Goal: Task Accomplishment & Management: Manage account settings

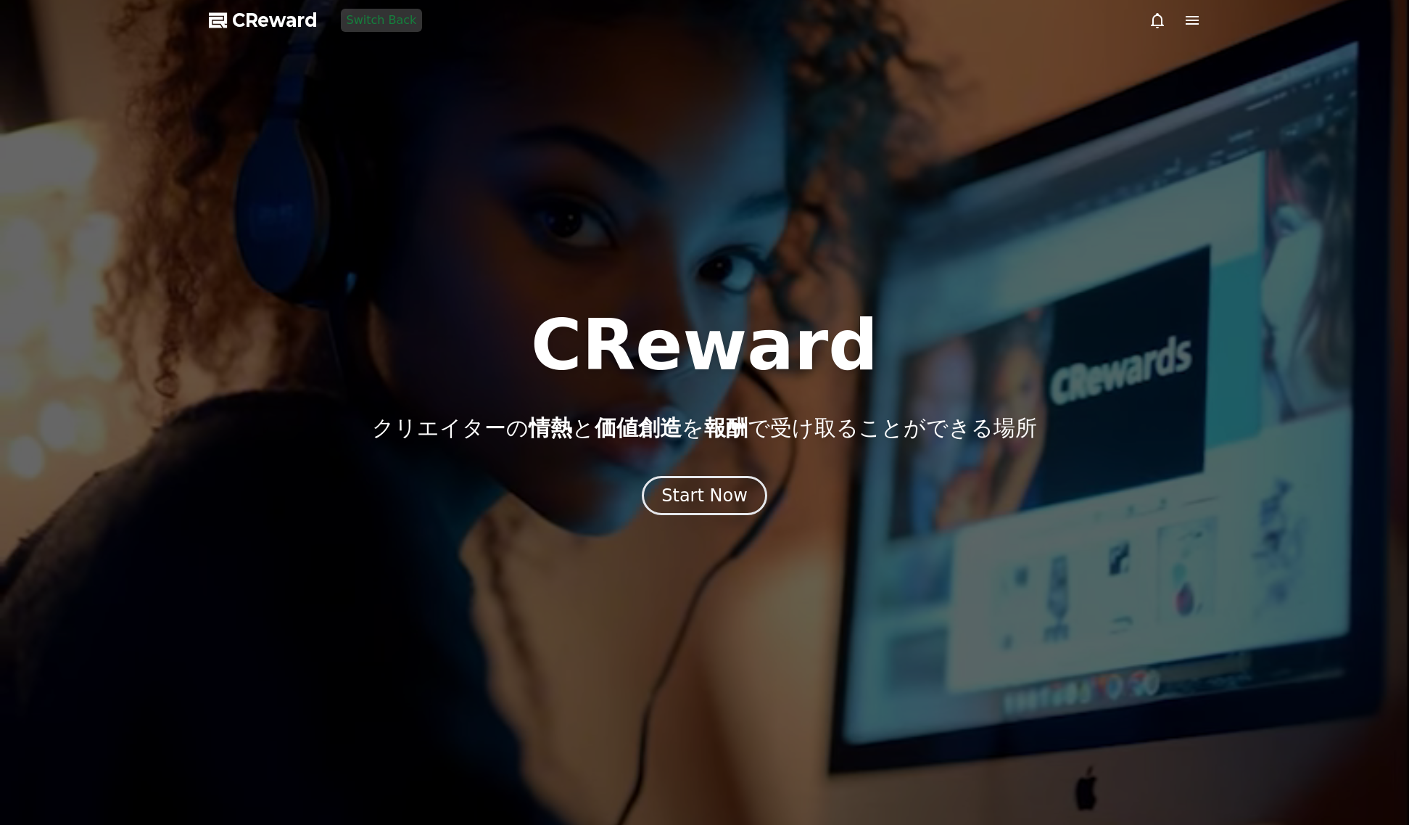
click at [1147, 21] on div at bounding box center [704, 412] width 1409 height 825
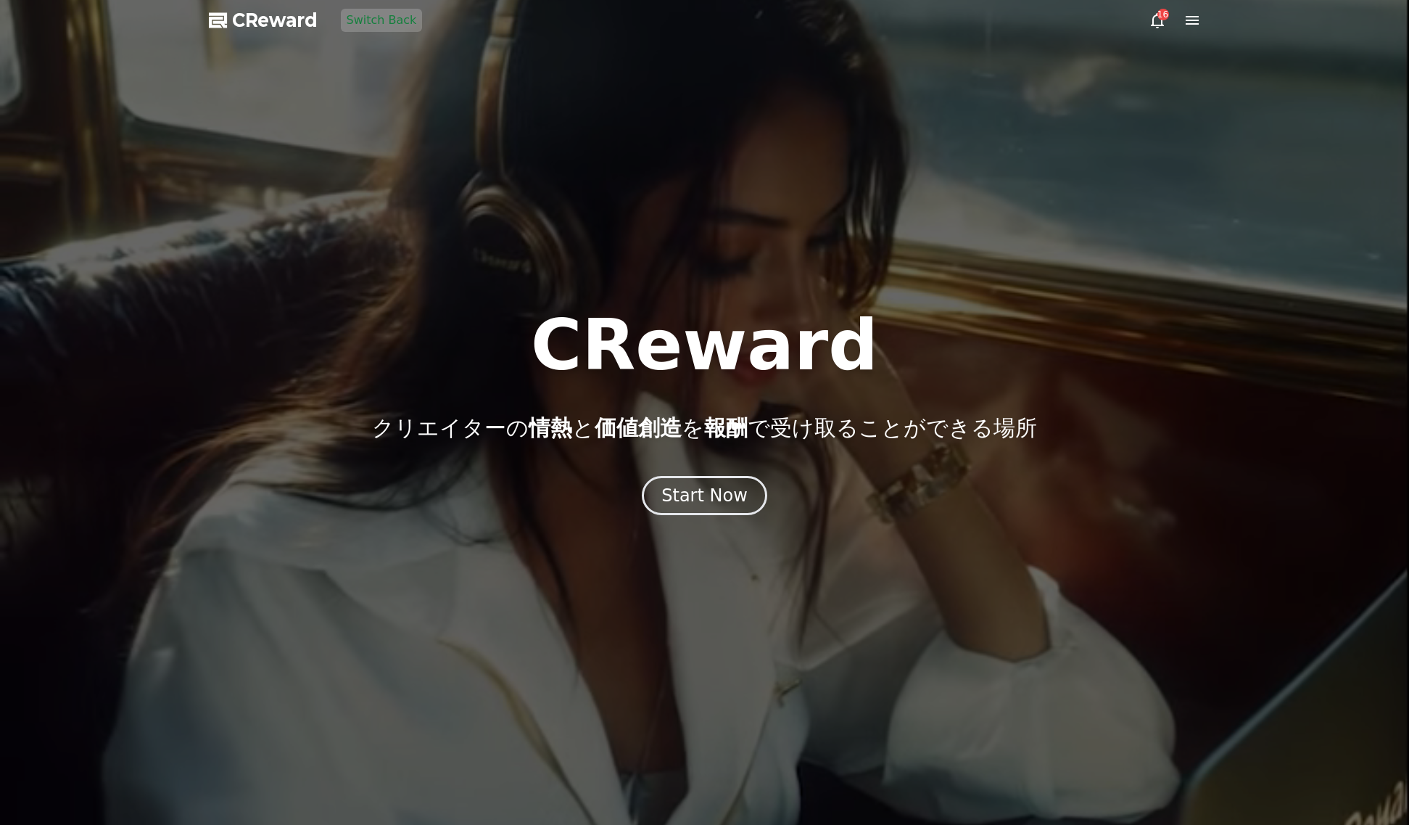
click at [1152, 19] on icon at bounding box center [1157, 20] width 13 height 15
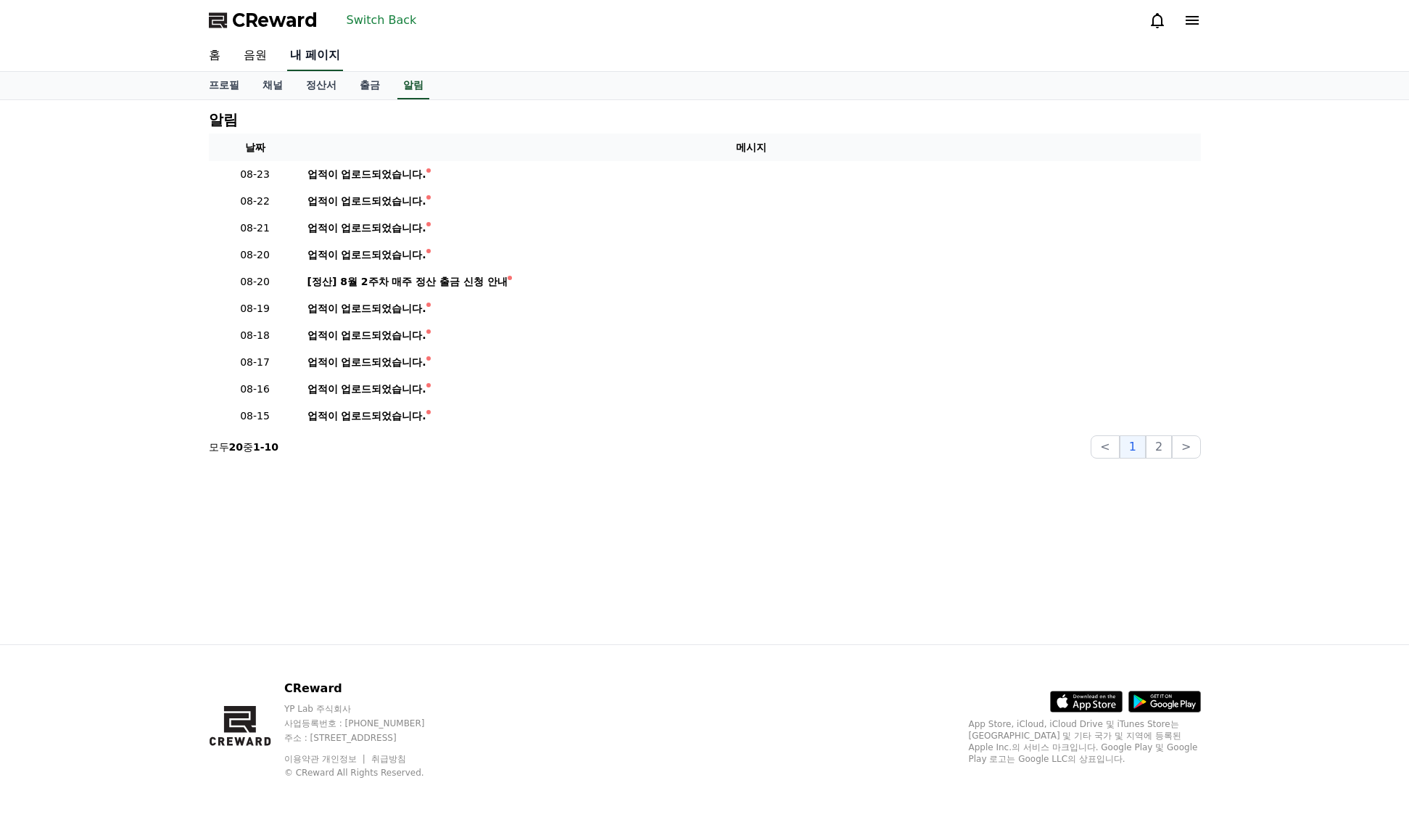
click at [314, 57] on font "내 페이지" at bounding box center [315, 55] width 51 height 14
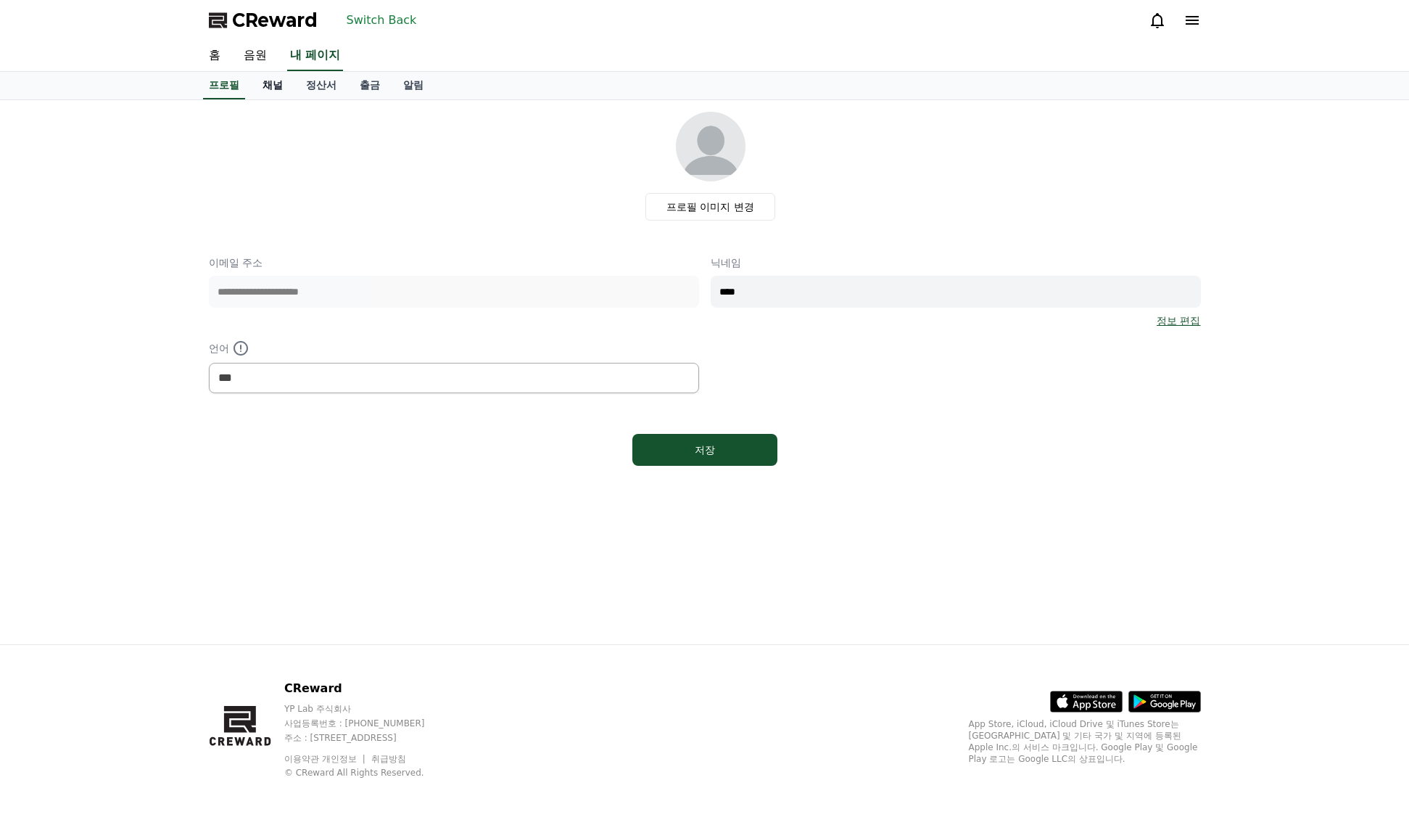
click at [282, 84] on font "채널" at bounding box center [273, 85] width 20 height 12
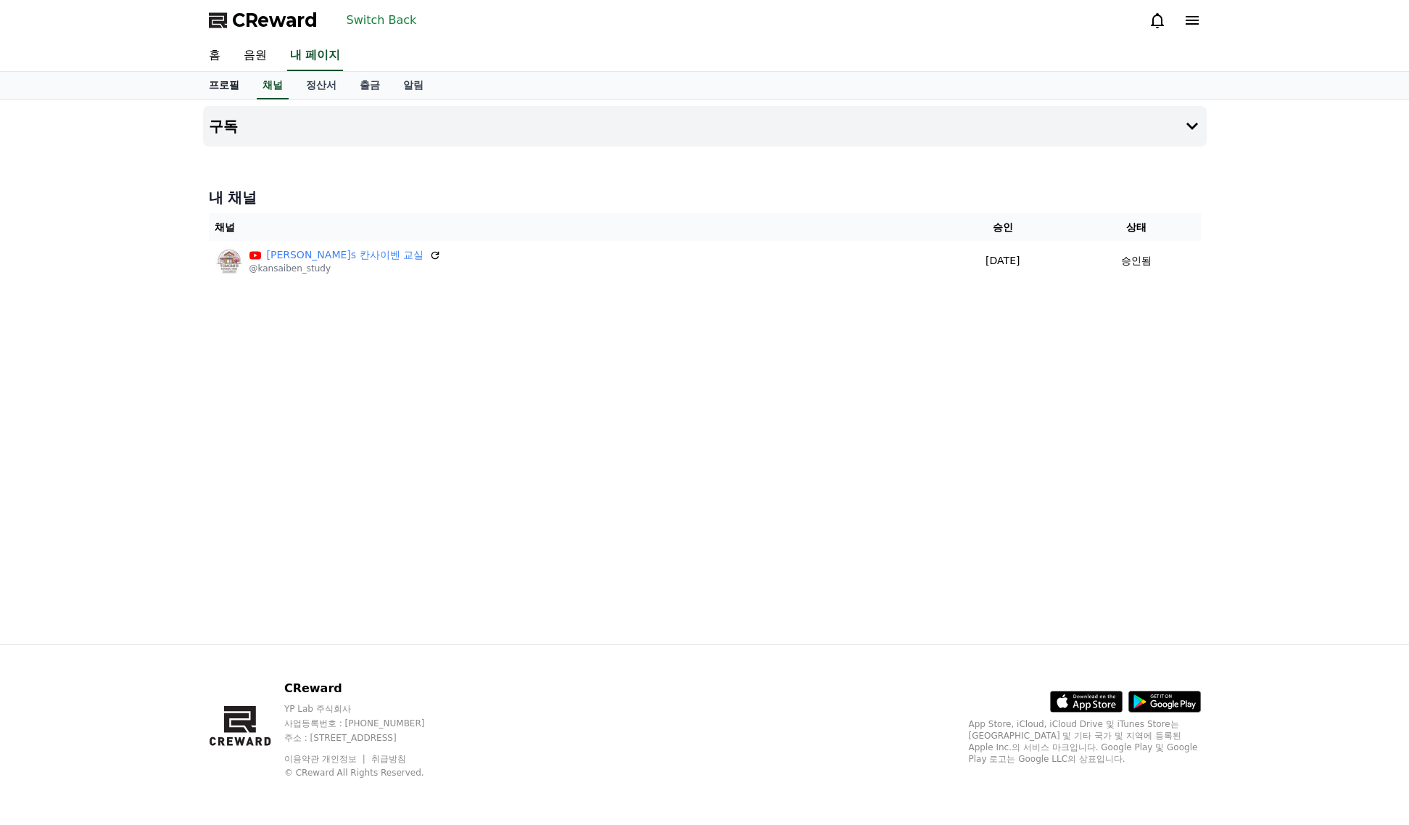
click at [239, 83] on link "프로필" at bounding box center [224, 86] width 54 height 28
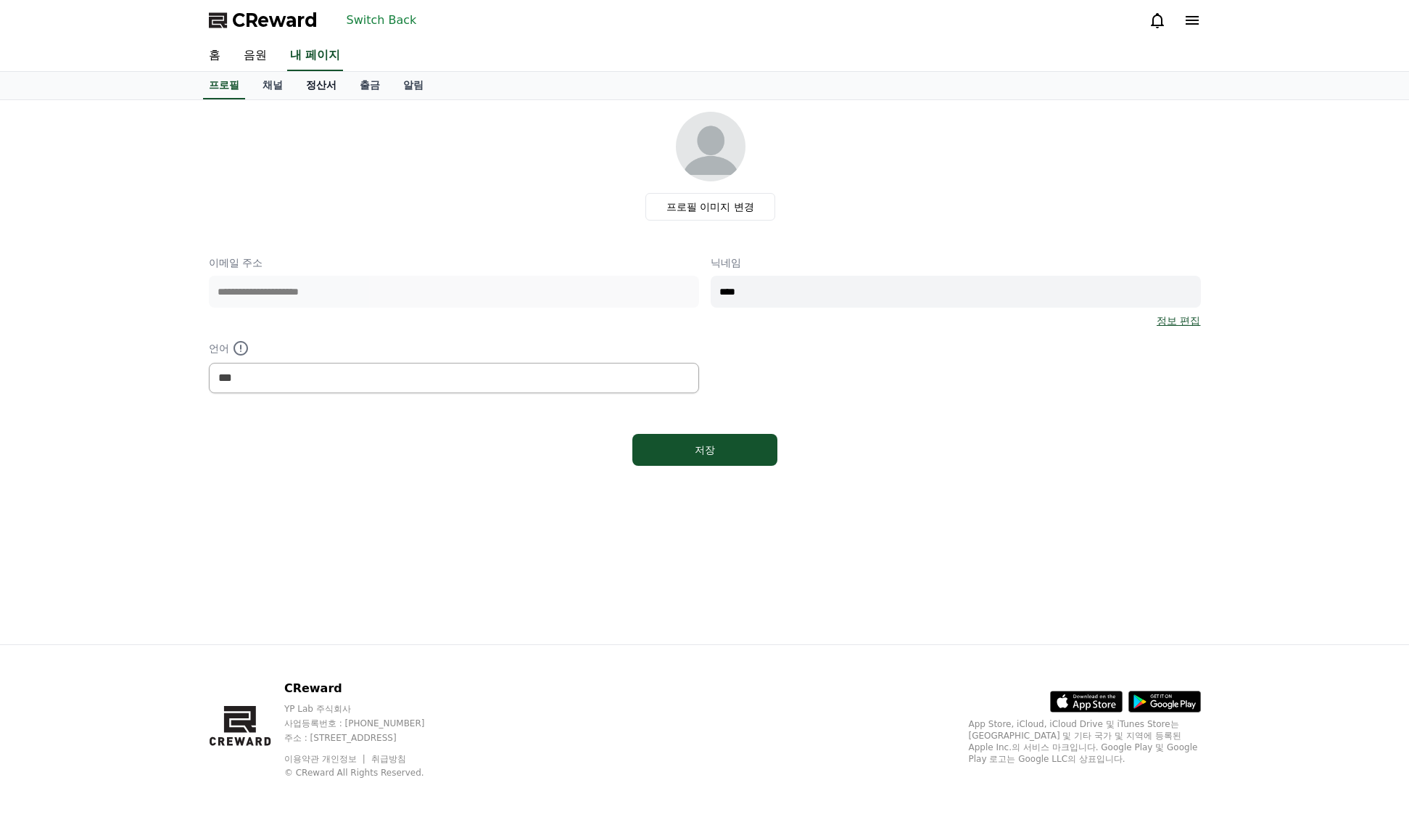
click at [308, 89] on font "정산서" at bounding box center [321, 85] width 30 height 12
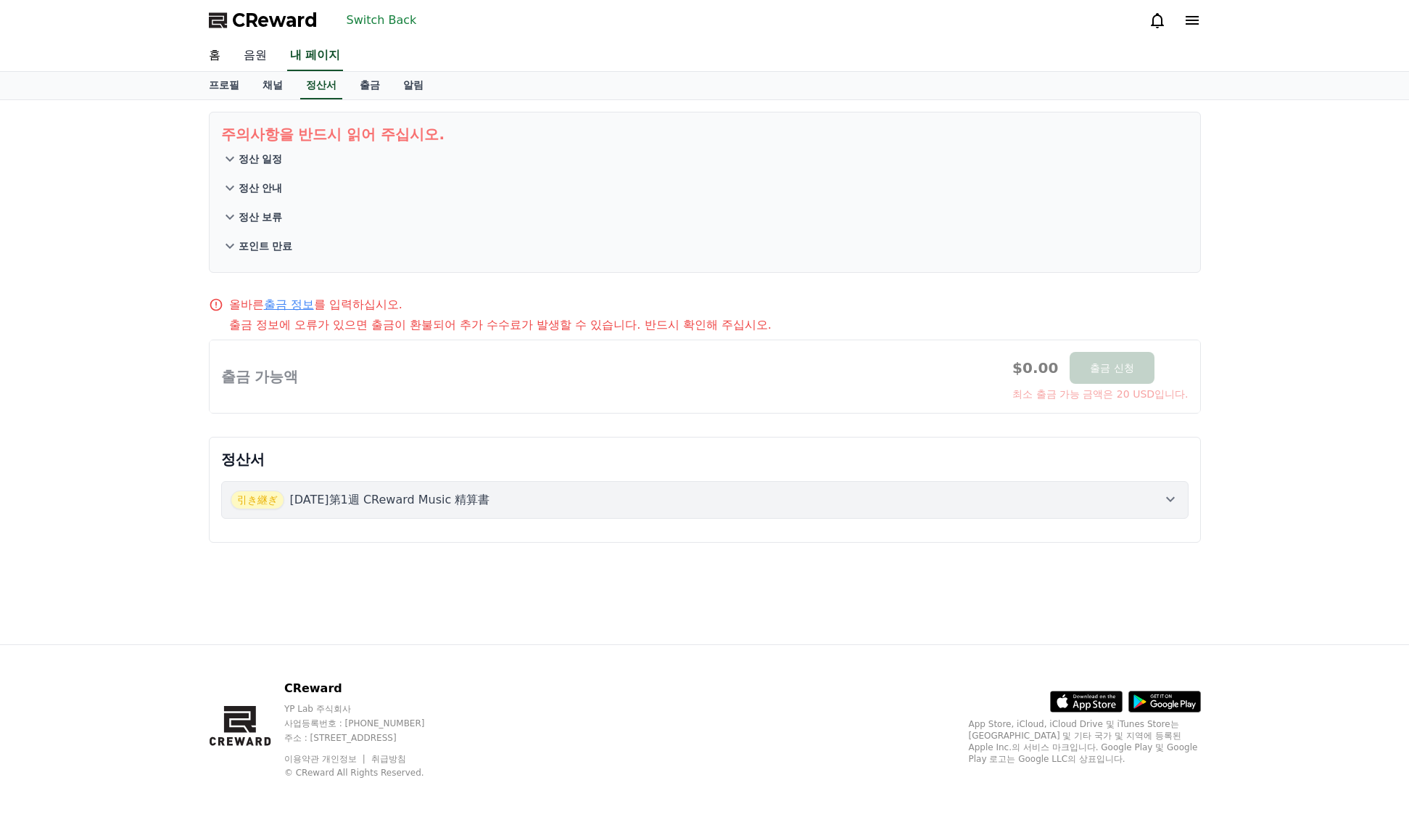
click at [262, 59] on font "음원" at bounding box center [255, 55] width 23 height 14
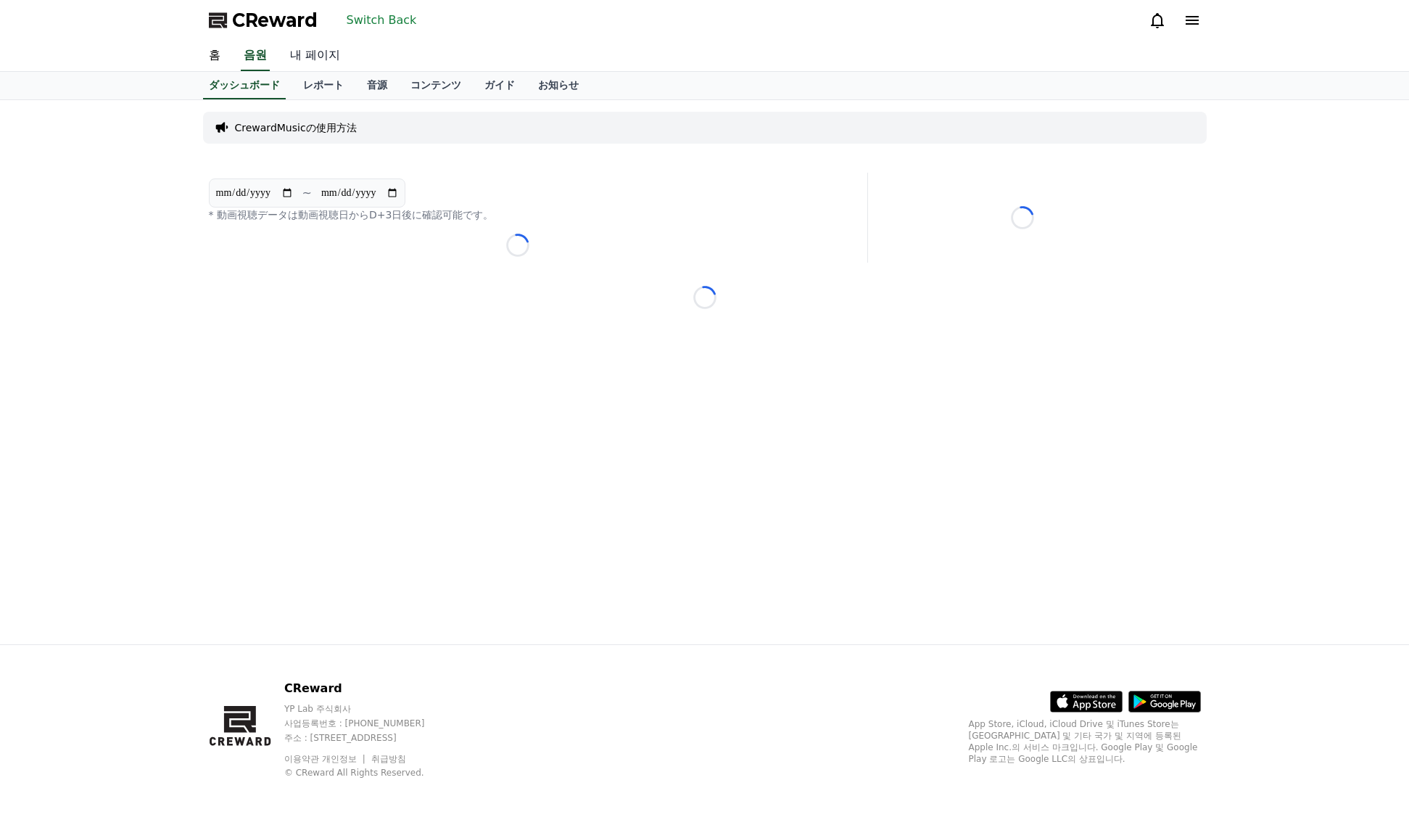
click at [313, 57] on font "내 페이지" at bounding box center [315, 55] width 50 height 14
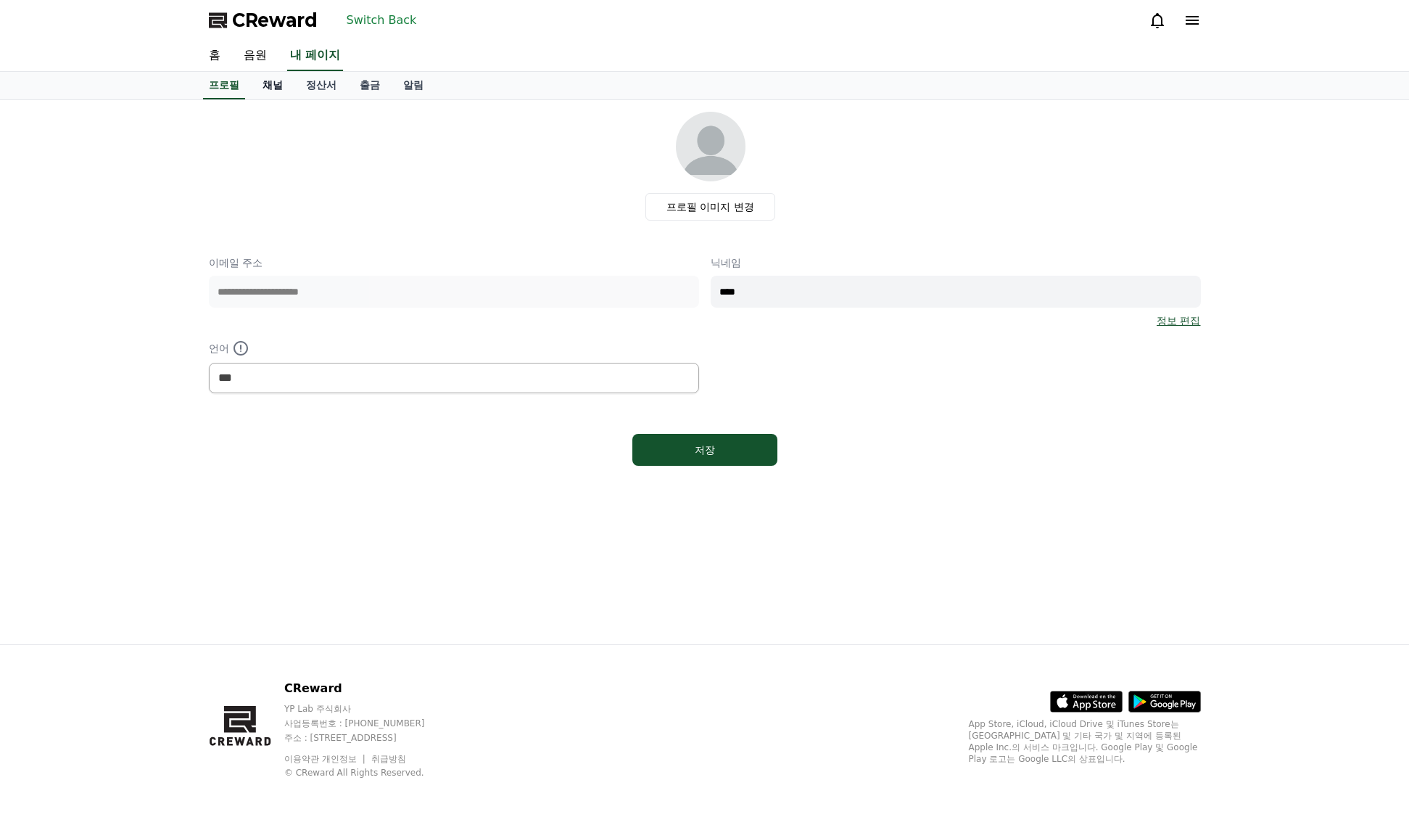
click at [281, 86] on font "채널" at bounding box center [273, 85] width 20 height 12
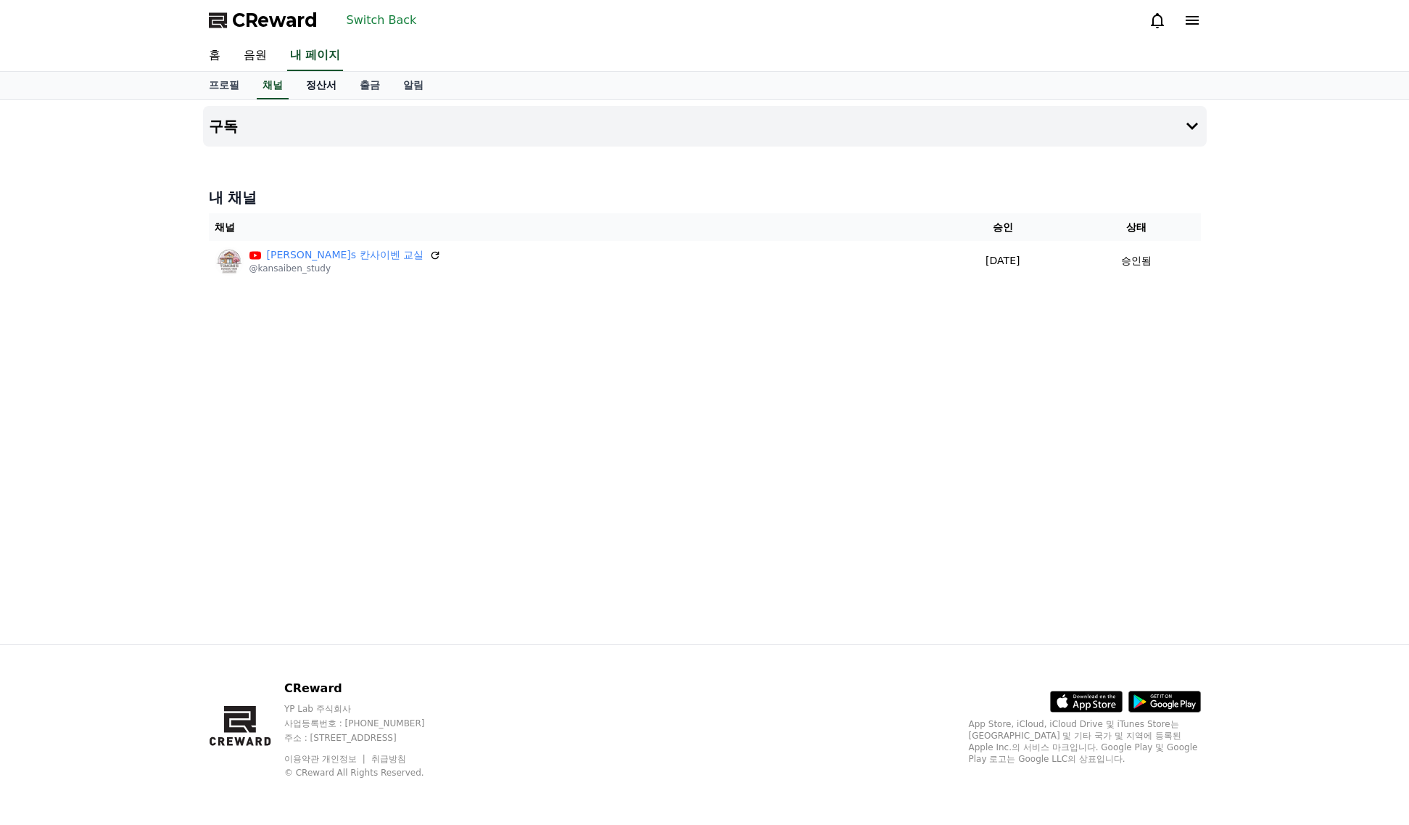
click at [327, 88] on font "정산서" at bounding box center [321, 85] width 30 height 12
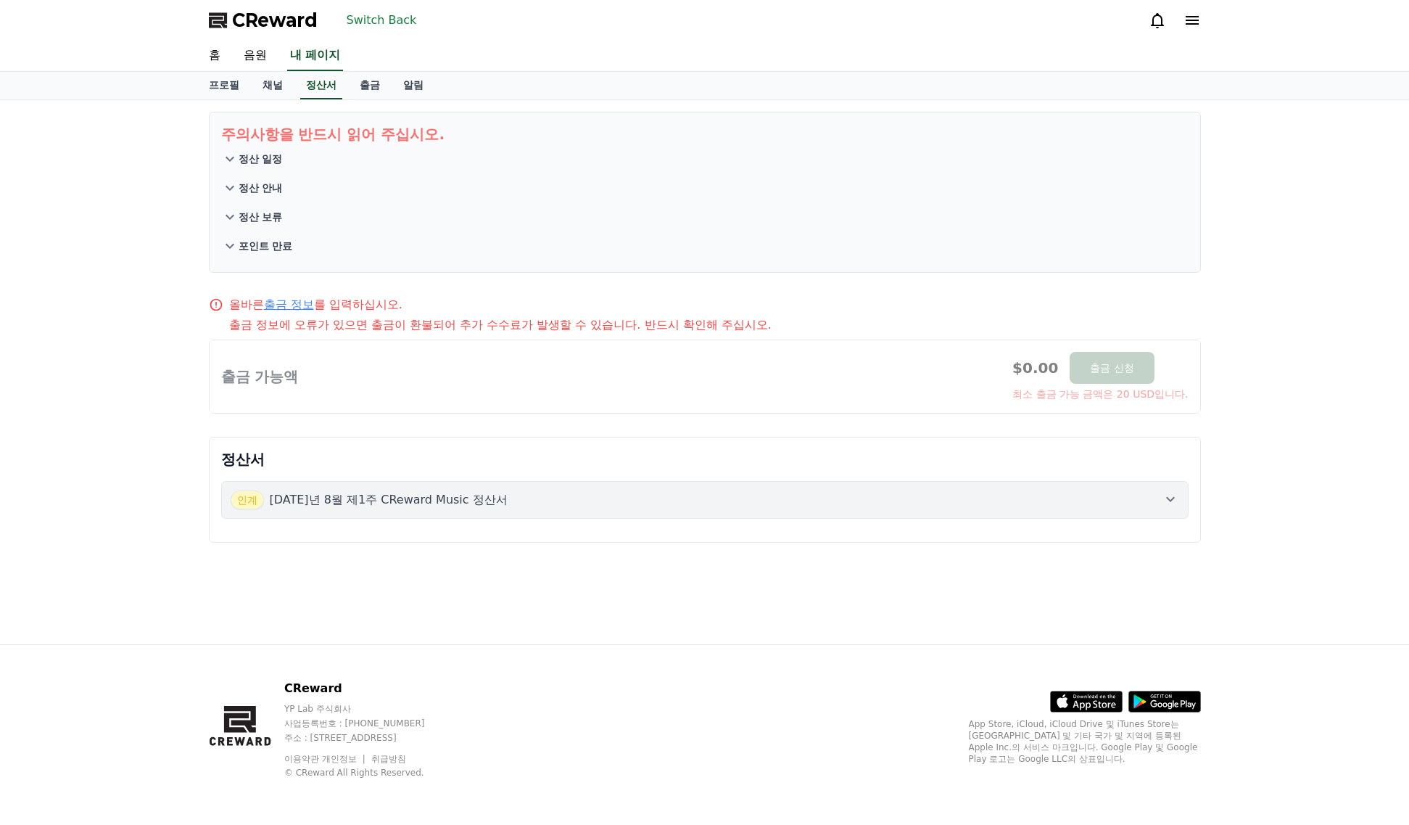
click at [581, 488] on button "인계 [DATE]년 8월 제1주 CReward Music 정산서" at bounding box center [704, 500] width 967 height 38
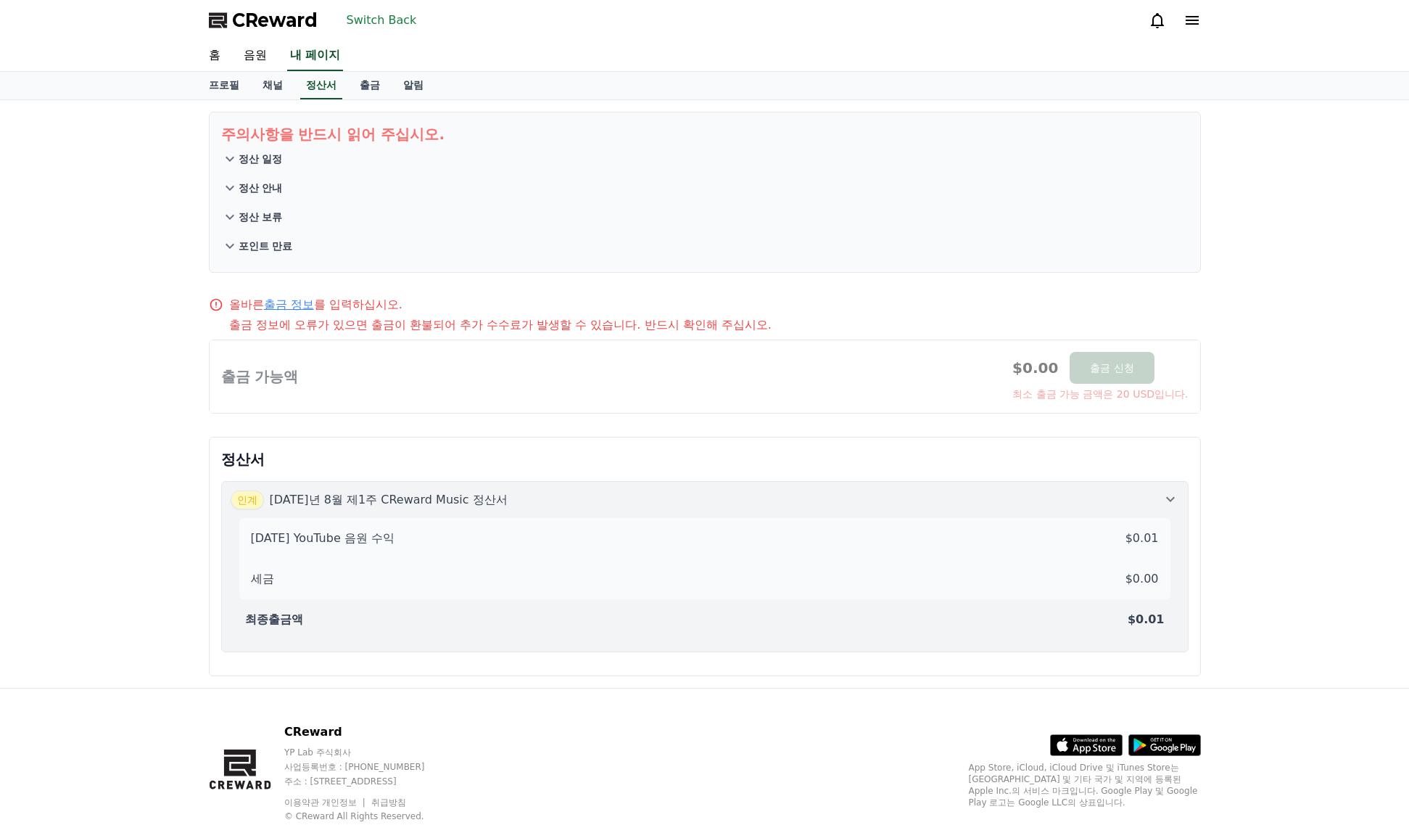
drag, startPoint x: 579, startPoint y: 496, endPoint x: 538, endPoint y: 328, distance: 173.2
click at [579, 495] on div "인계 [DATE]년 8월 제1주 CReward Music 정산서" at bounding box center [705, 499] width 949 height 19
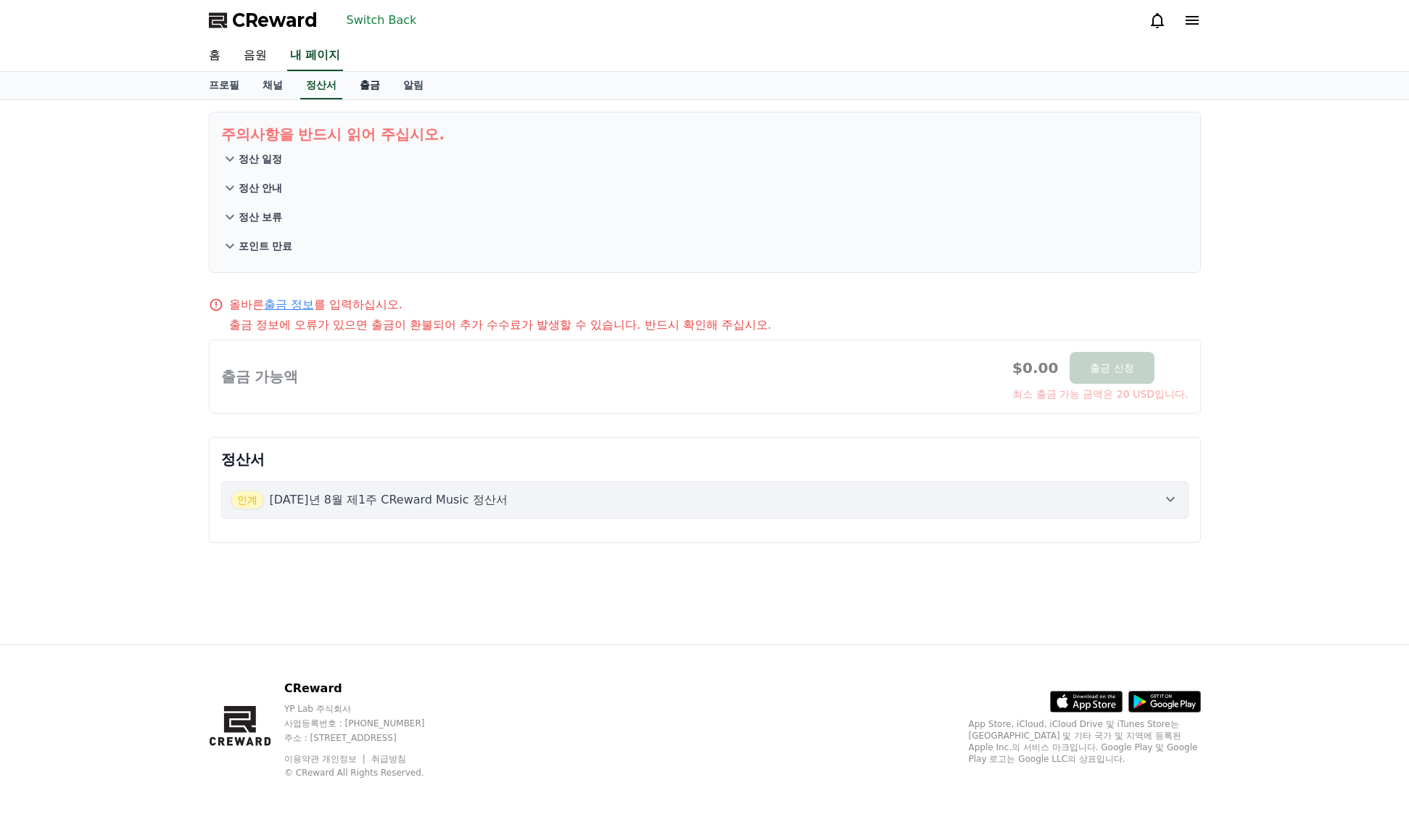
click at [360, 91] on link "출금" at bounding box center [370, 86] width 44 height 28
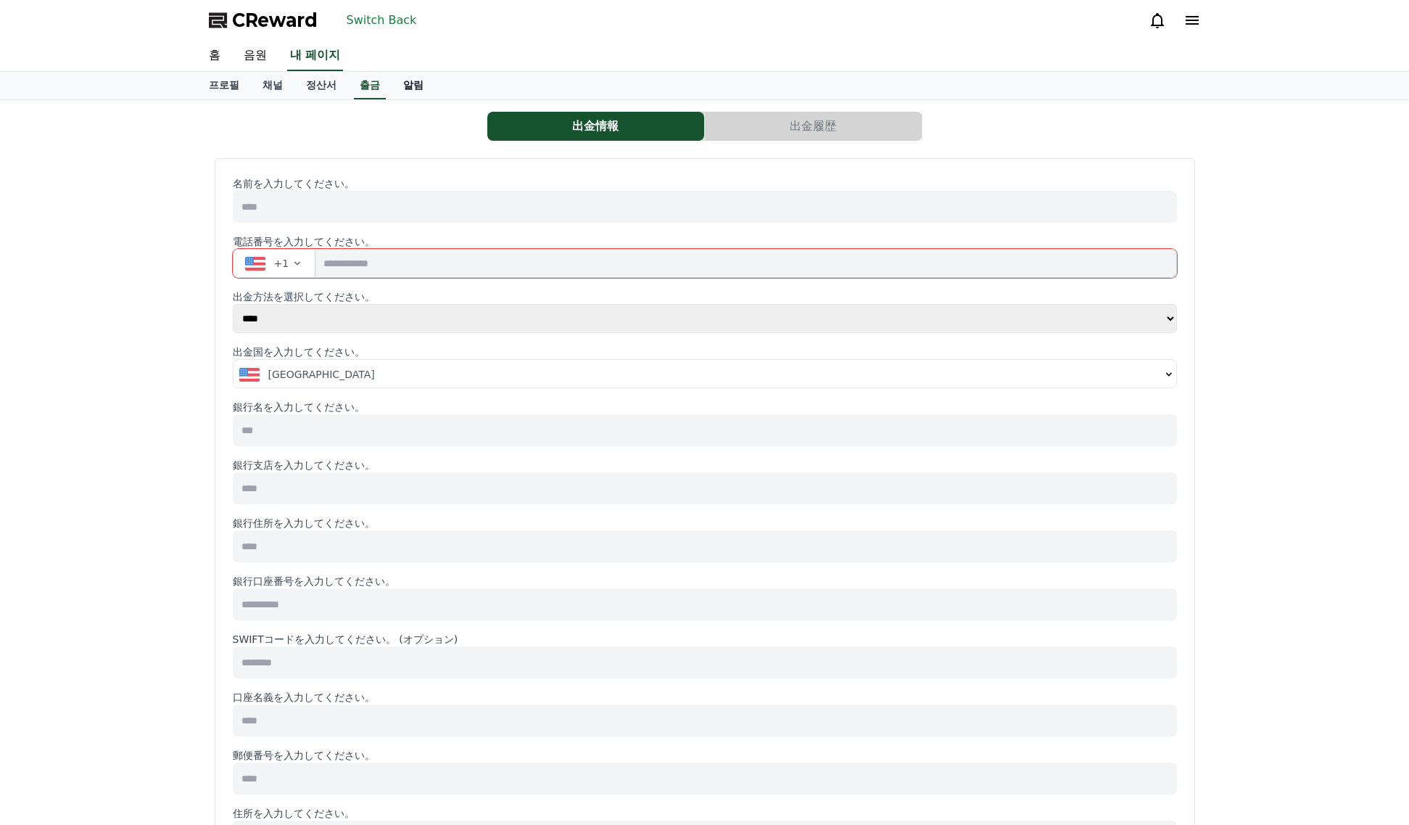
select select
click at [408, 84] on font "알림" at bounding box center [413, 85] width 20 height 12
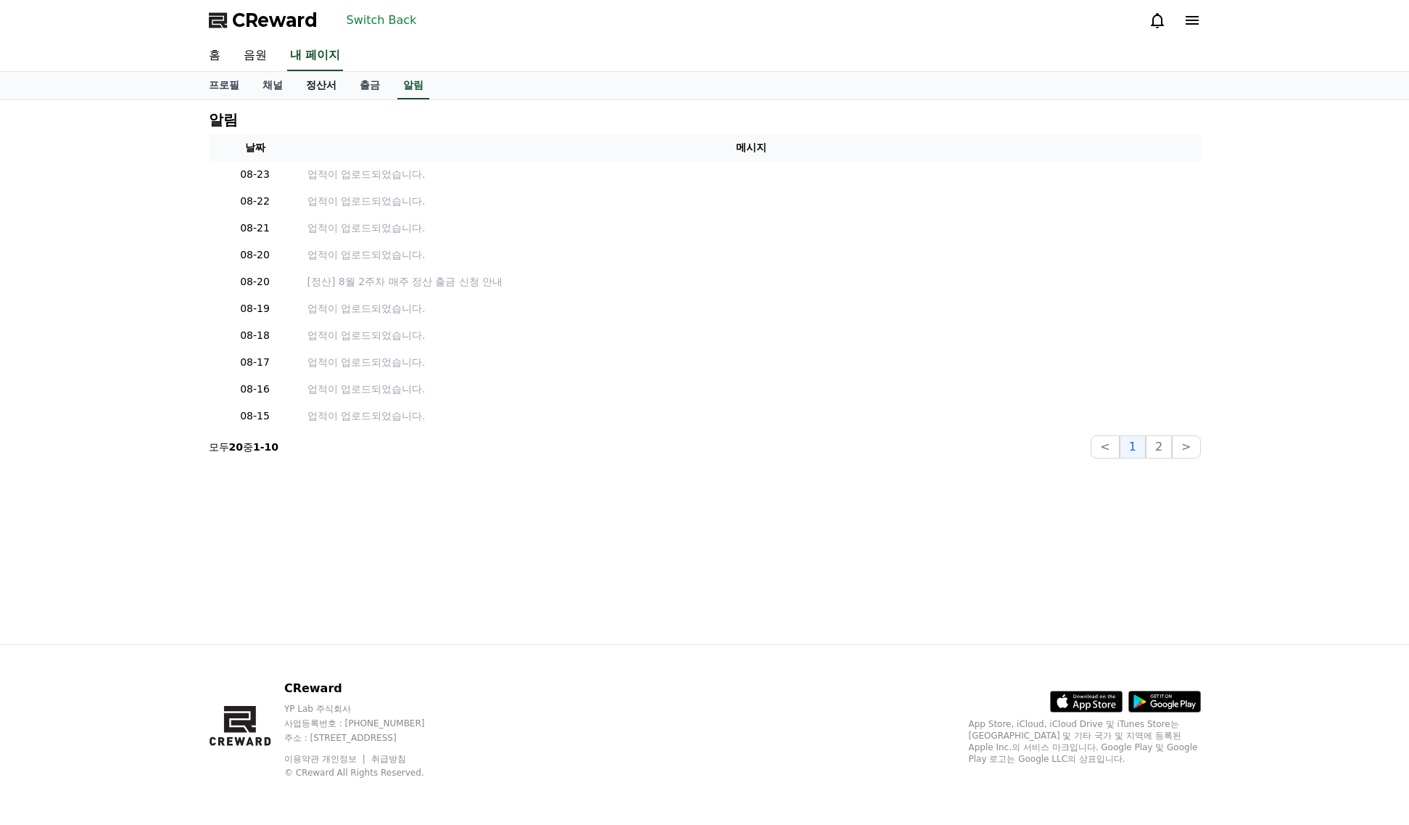
click at [299, 87] on link "정산서" at bounding box center [321, 86] width 54 height 28
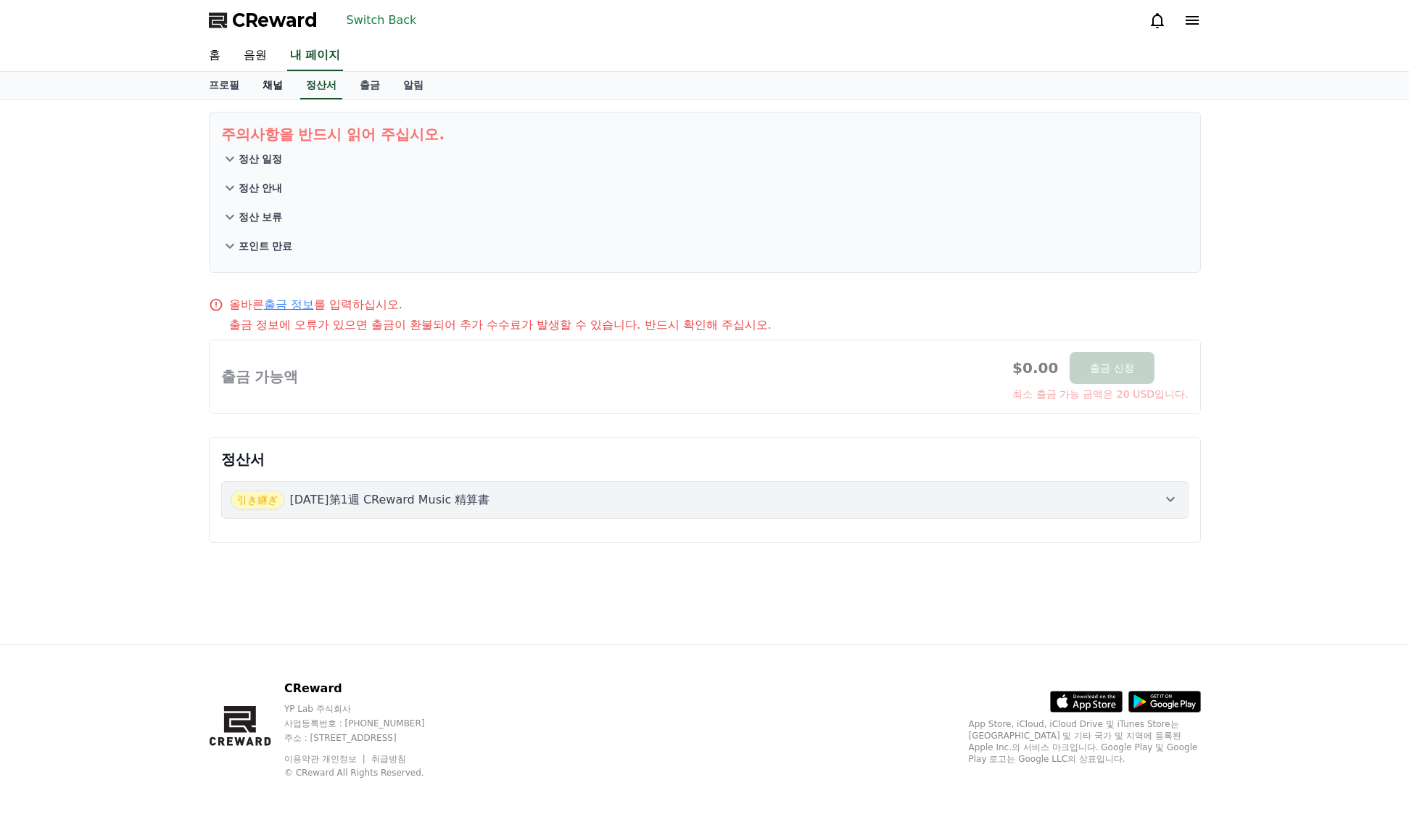
click at [264, 84] on font "채널" at bounding box center [273, 85] width 20 height 12
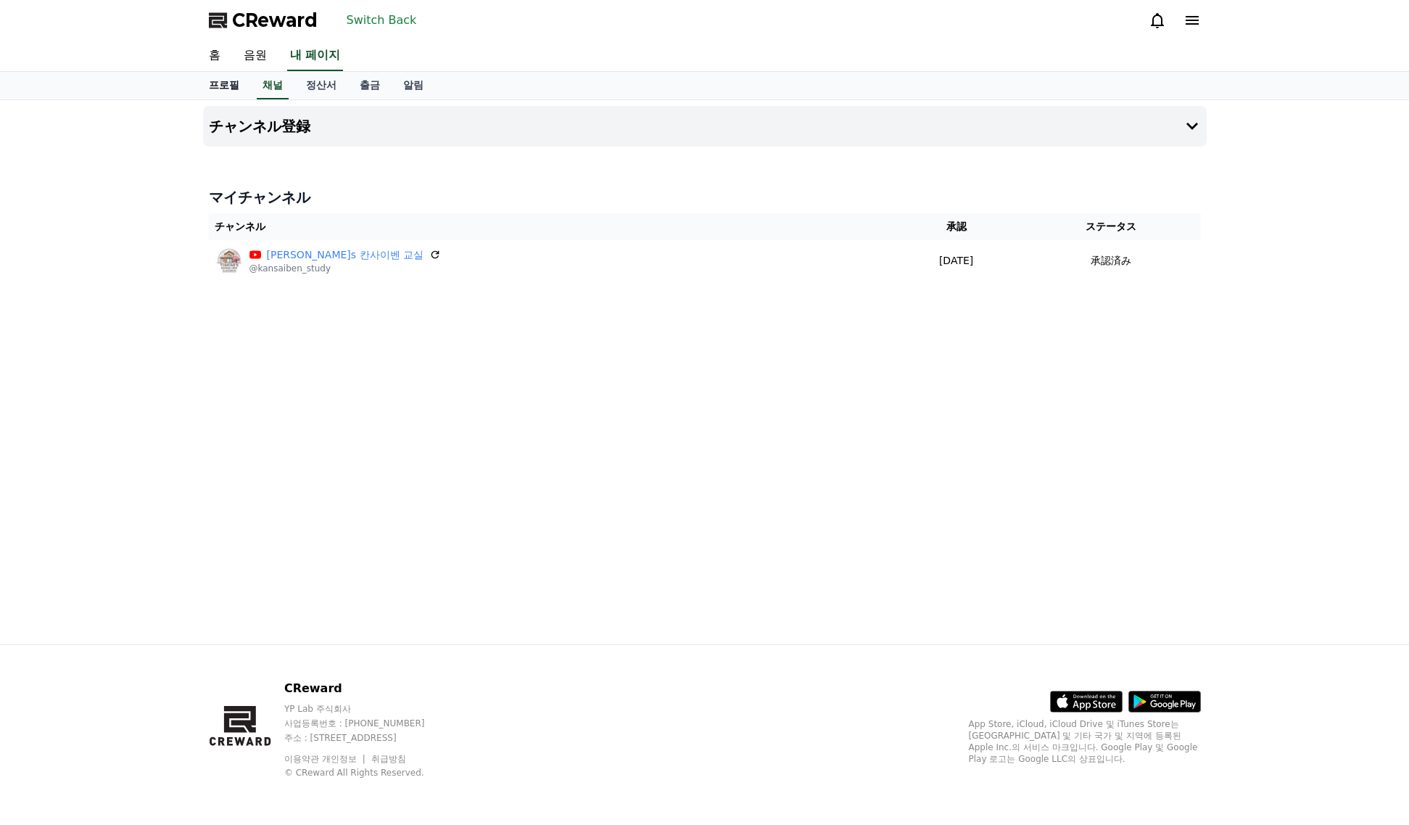
click at [236, 83] on font "프로필" at bounding box center [224, 85] width 30 height 12
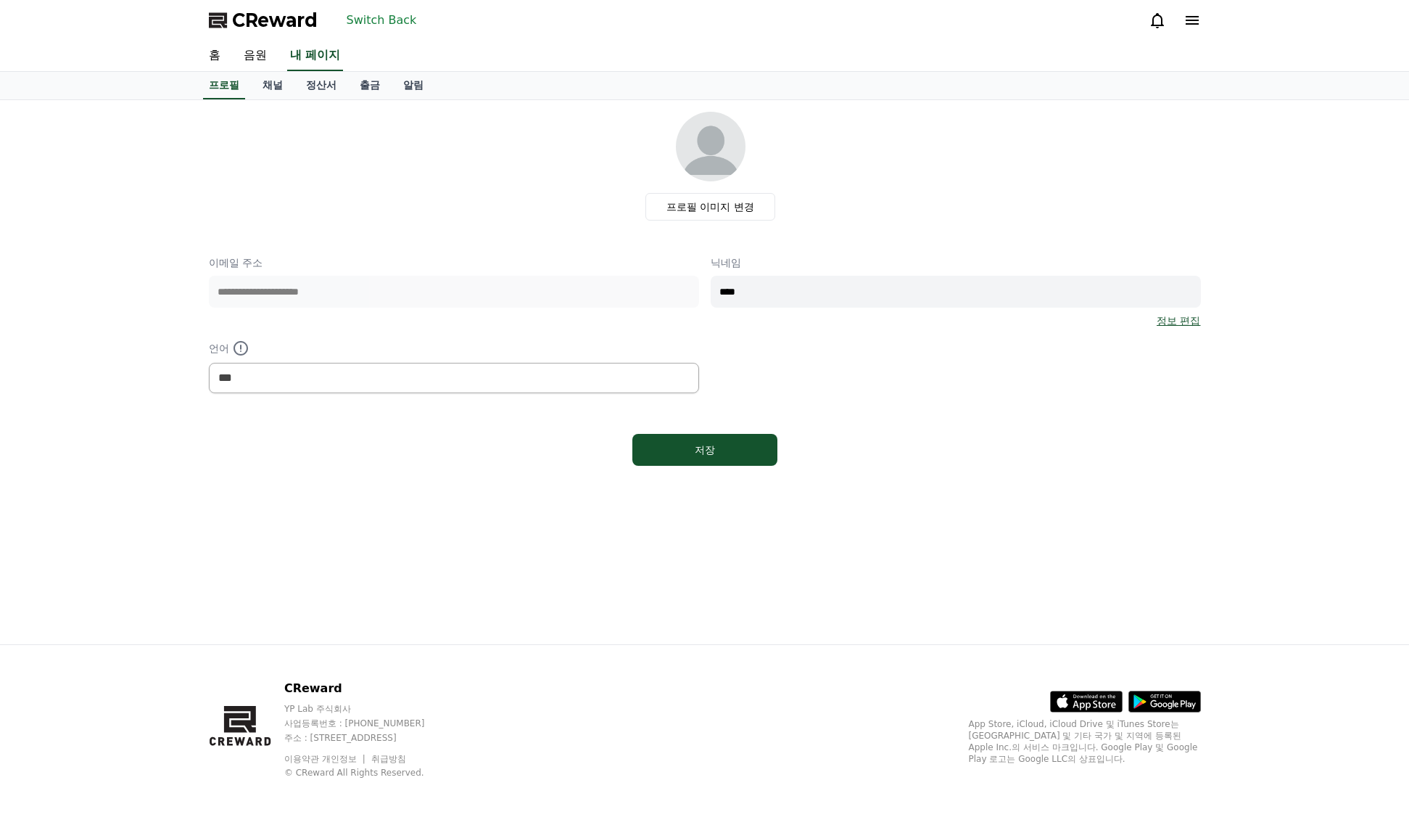
click at [396, 31] on button "Switch Back" at bounding box center [382, 20] width 82 height 23
